Goal: Find specific page/section: Find specific page/section

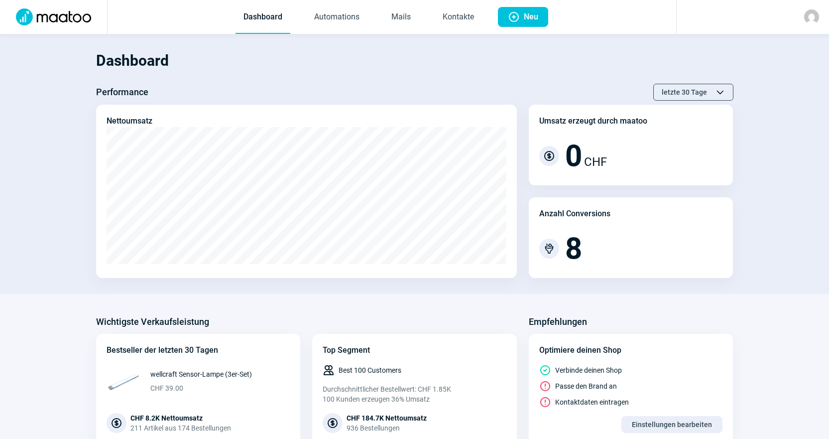
click at [487, 13] on span "Dashboard Automations Mails Kontakte" at bounding box center [359, 17] width 263 height 34
click at [470, 19] on link "Kontakte" at bounding box center [458, 17] width 47 height 33
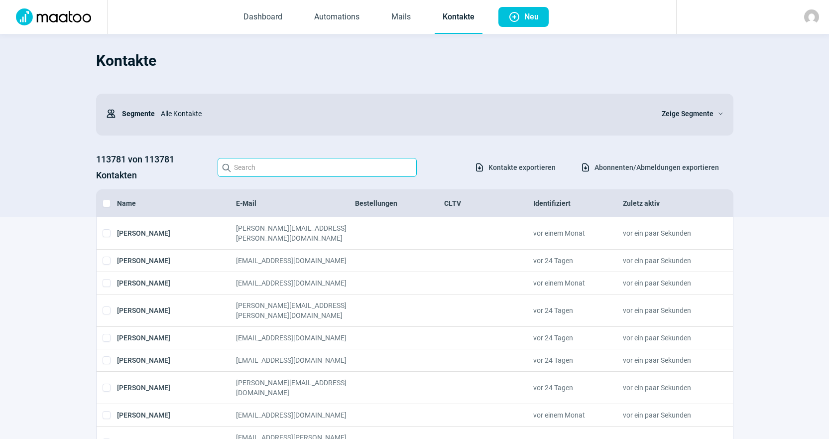
click at [329, 169] on input "Search icon" at bounding box center [317, 167] width 199 height 19
paste input "[PERSON_NAME][EMAIL_ADDRESS][DOMAIN_NAME]>"
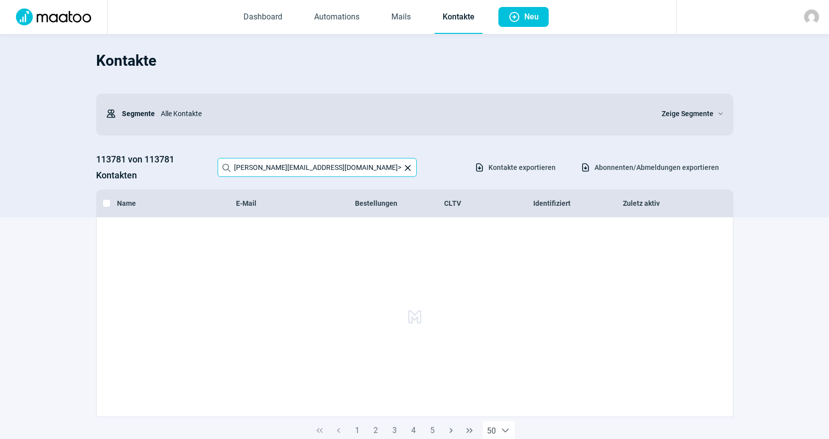
type input "[PERSON_NAME][EMAIL_ADDRESS][DOMAIN_NAME]"
drag, startPoint x: 332, startPoint y: 163, endPoint x: 158, endPoint y: 164, distance: 173.8
click at [158, 164] on div "113781 von 113781 Kontakten Search icon [PERSON_NAME][EMAIL_ADDRESS][DOMAIN_NAM…" at bounding box center [415, 167] width 638 height 32
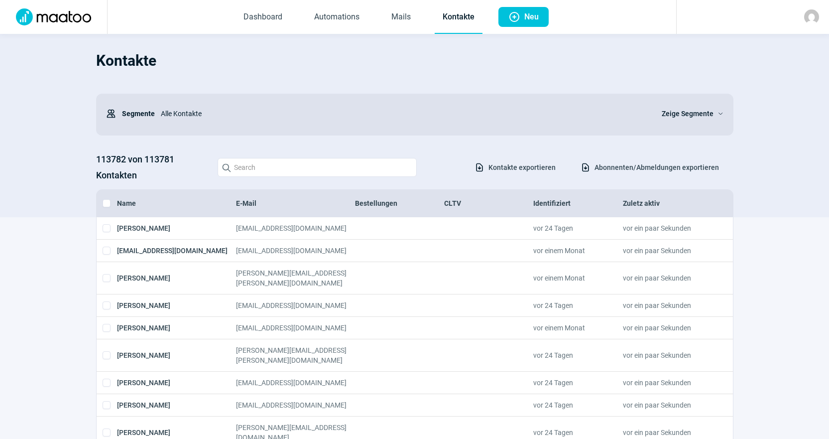
click at [463, 67] on h1 "Kontakte" at bounding box center [415, 61] width 638 height 34
click at [314, 164] on input "Search icon" at bounding box center [317, 167] width 199 height 19
paste input "[PERSON_NAME][EMAIL_ADDRESS][PERSON_NAME][DOMAIN_NAME]"
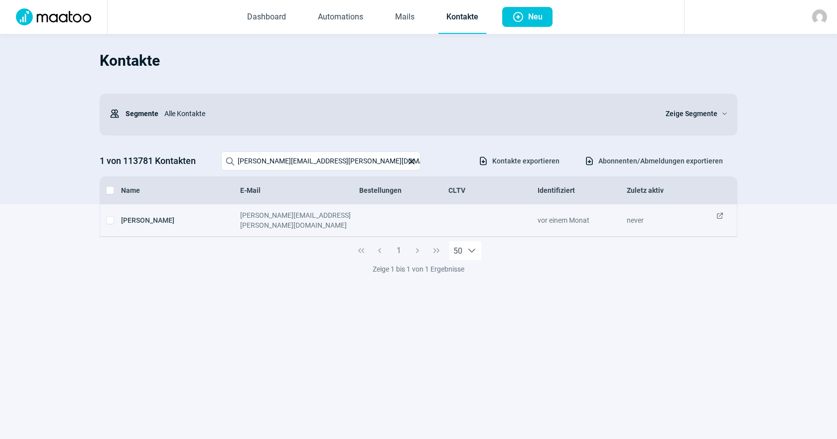
click at [718, 216] on span "ExternalLink icon" at bounding box center [720, 220] width 8 height 20
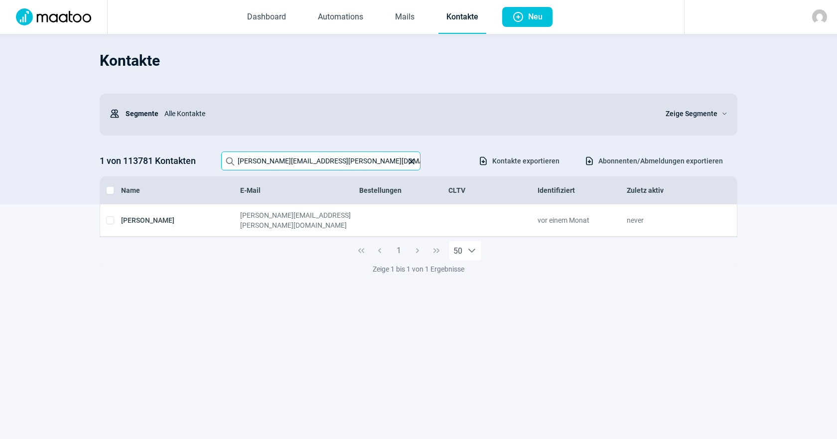
drag, startPoint x: 339, startPoint y: 160, endPoint x: 0, endPoint y: 112, distance: 342.7
click at [0, 112] on section "Kontakte Users icon Segmente Alle Kontakte Zeige Segmente ChevronDown icon 1 vo…" at bounding box center [418, 119] width 837 height 170
paste input "ain.gex"
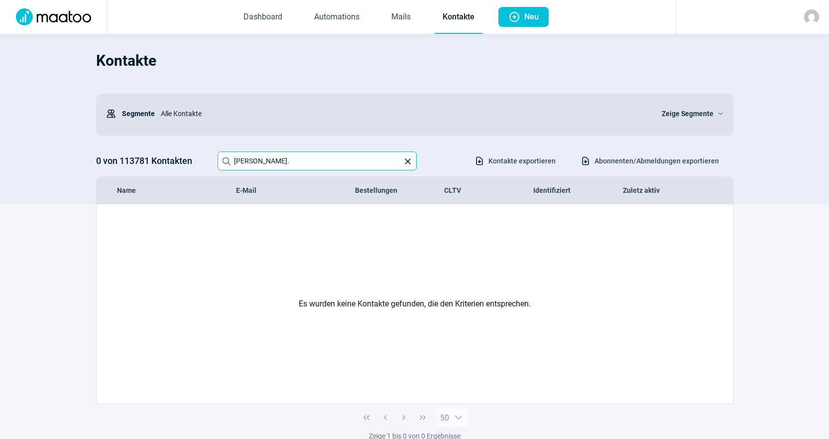
type input "[PERSON_NAME]."
click at [392, 12] on link "Mails" at bounding box center [401, 17] width 35 height 33
